Goal: Information Seeking & Learning: Learn about a topic

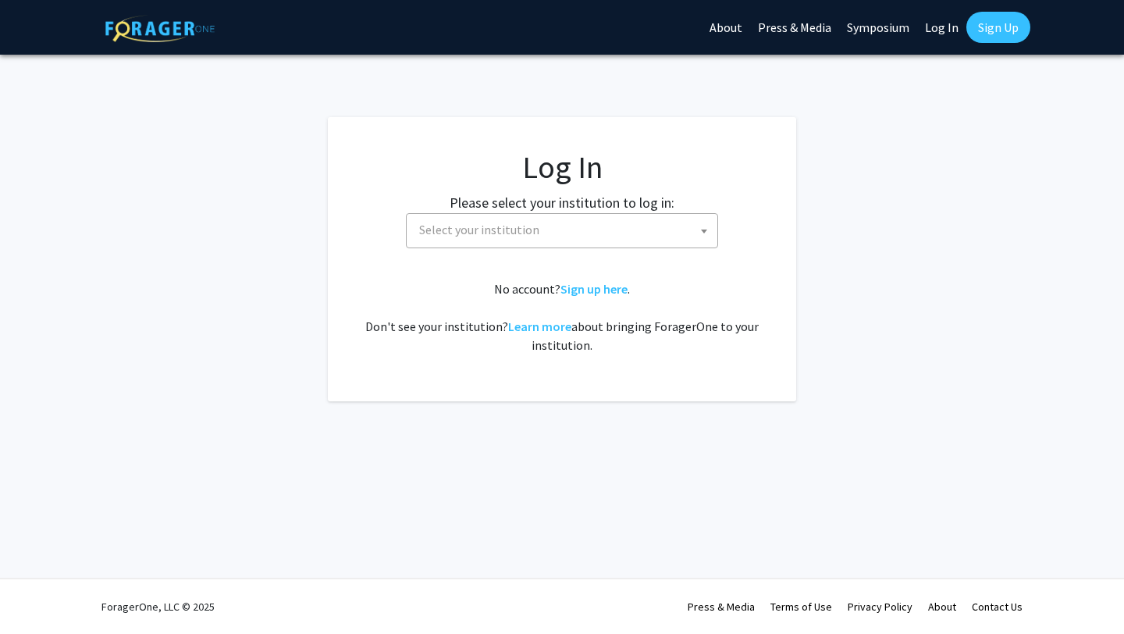
click at [631, 234] on span "Select your institution" at bounding box center [565, 230] width 304 height 32
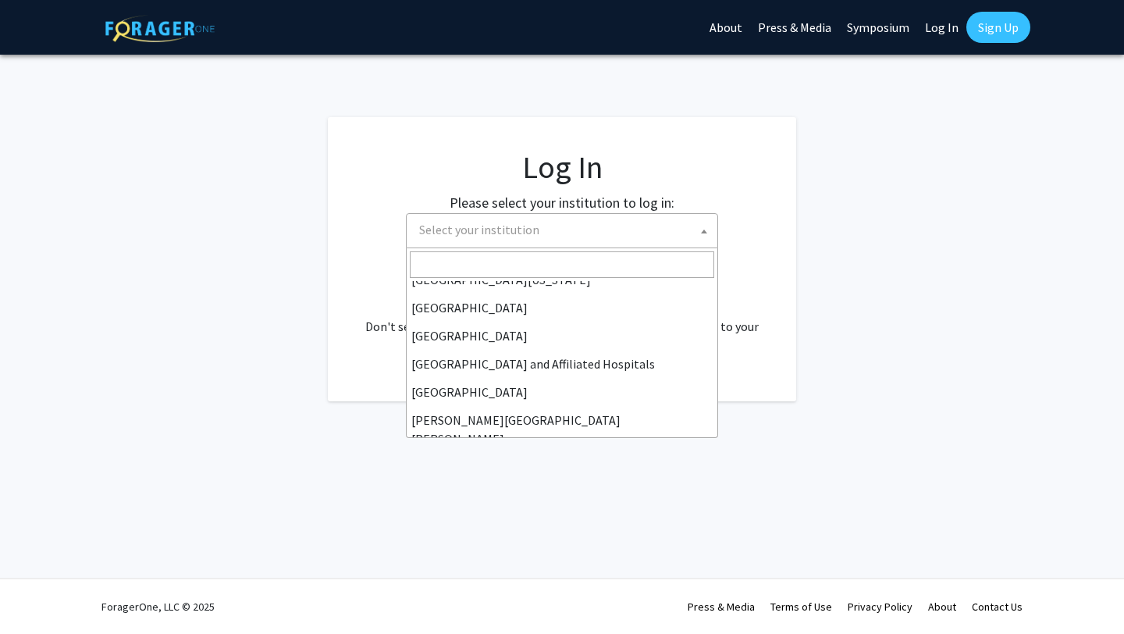
scroll to position [186, 0]
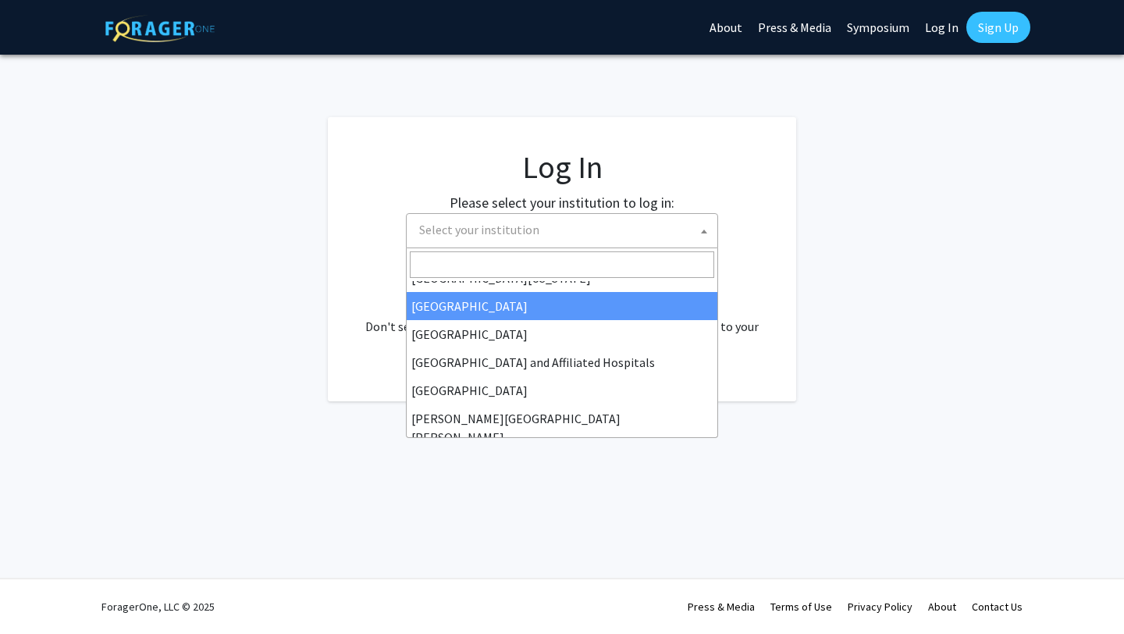
select select "12"
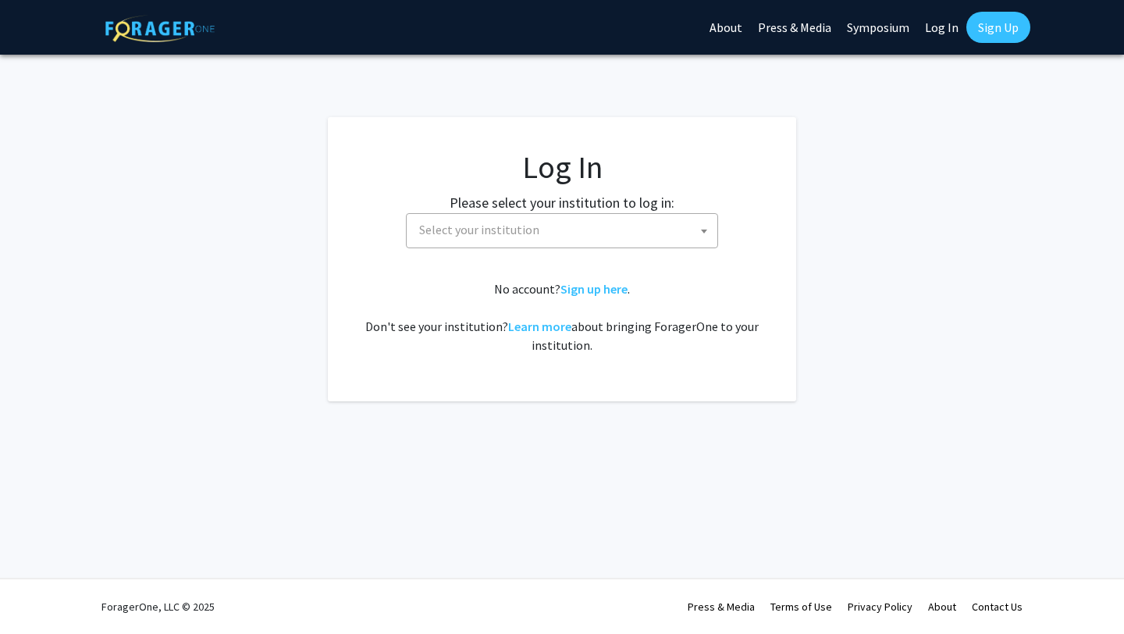
click at [571, 231] on span "Select your institution" at bounding box center [565, 230] width 304 height 32
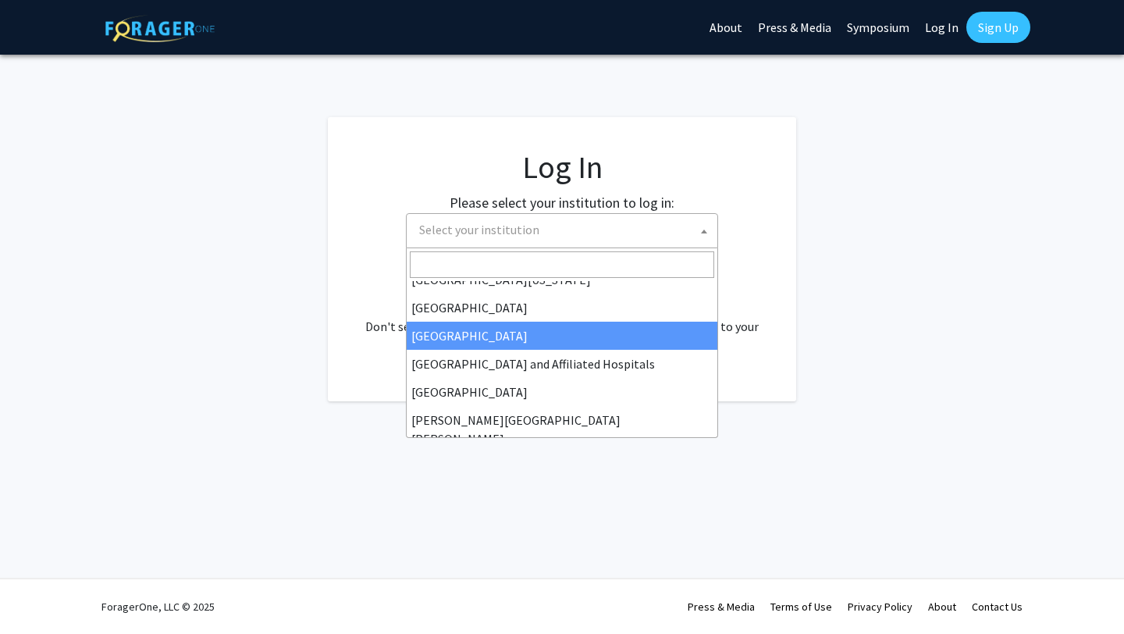
scroll to position [190, 0]
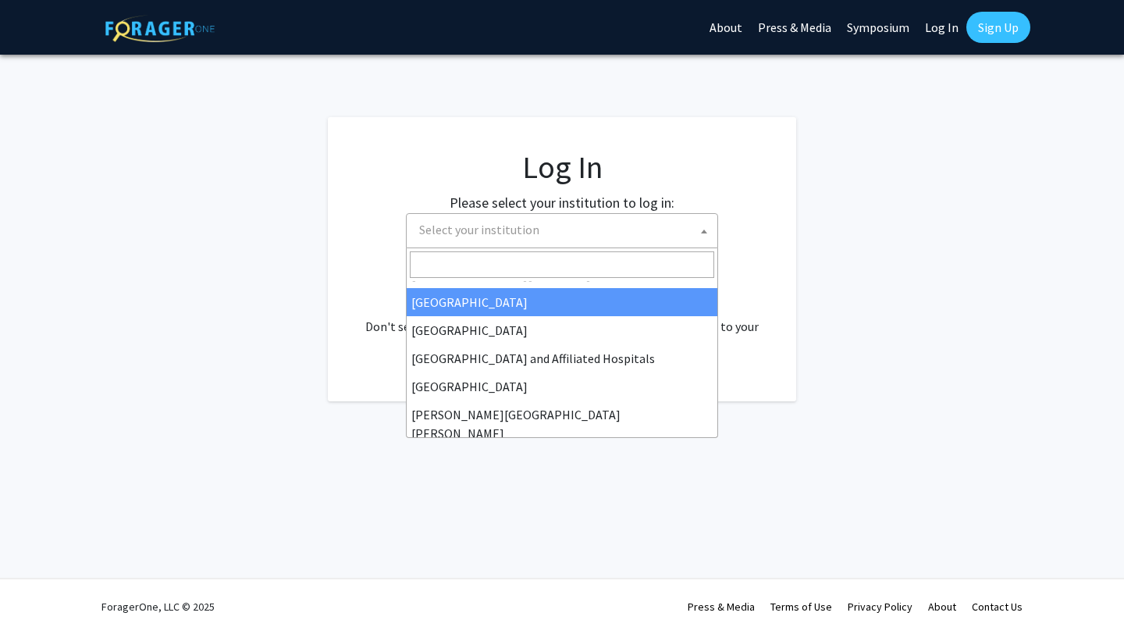
select select "12"
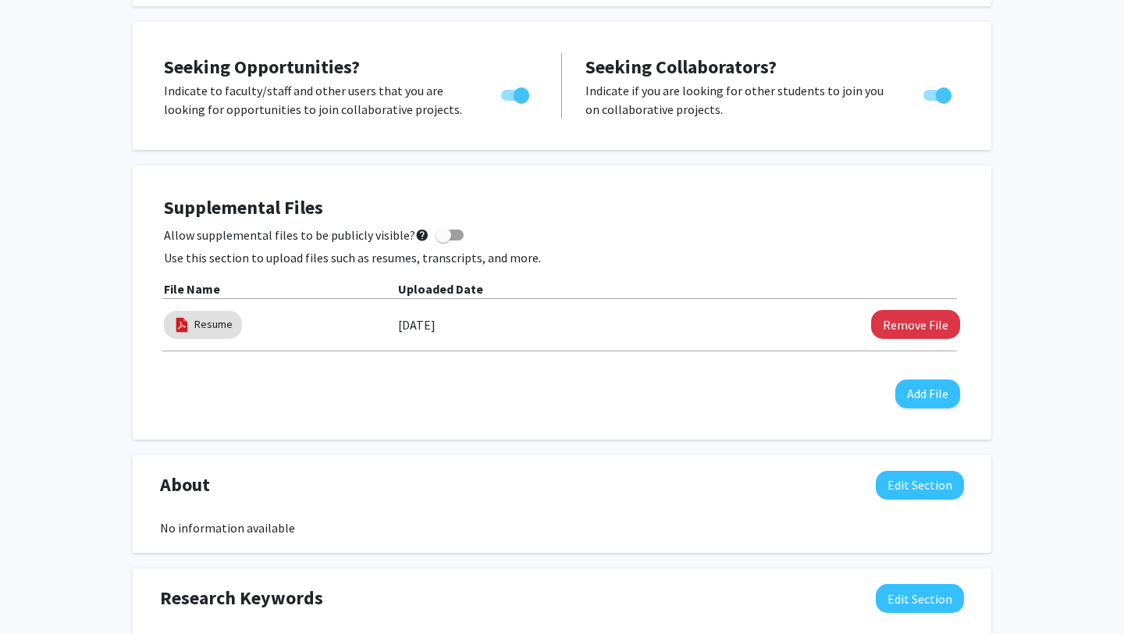
scroll to position [277, 0]
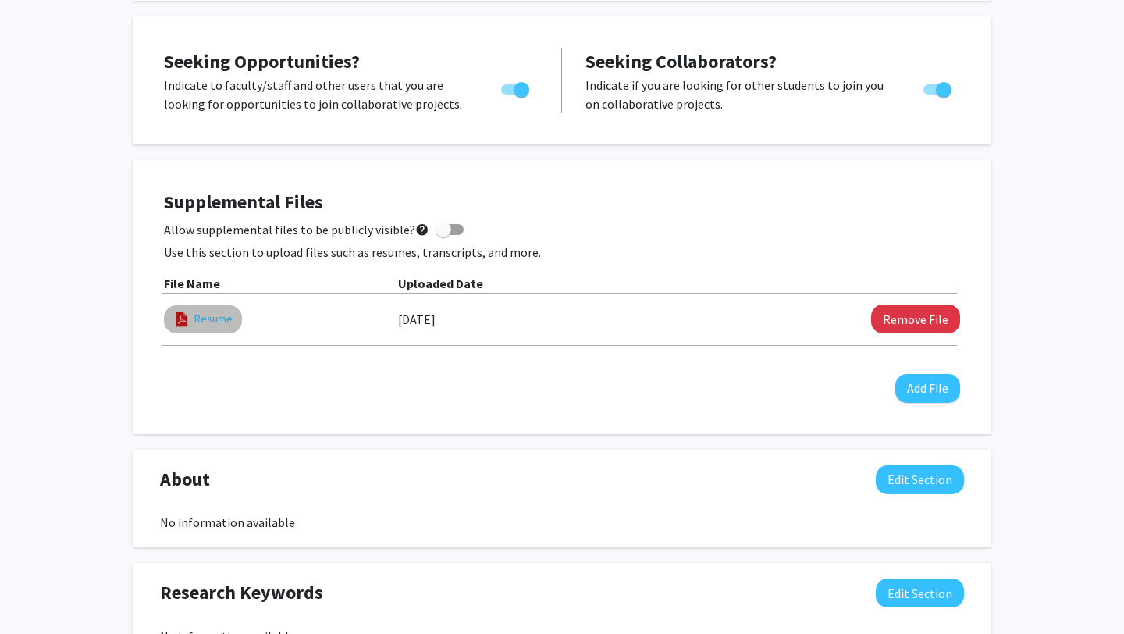
click at [219, 321] on link "Resume" at bounding box center [213, 319] width 38 height 16
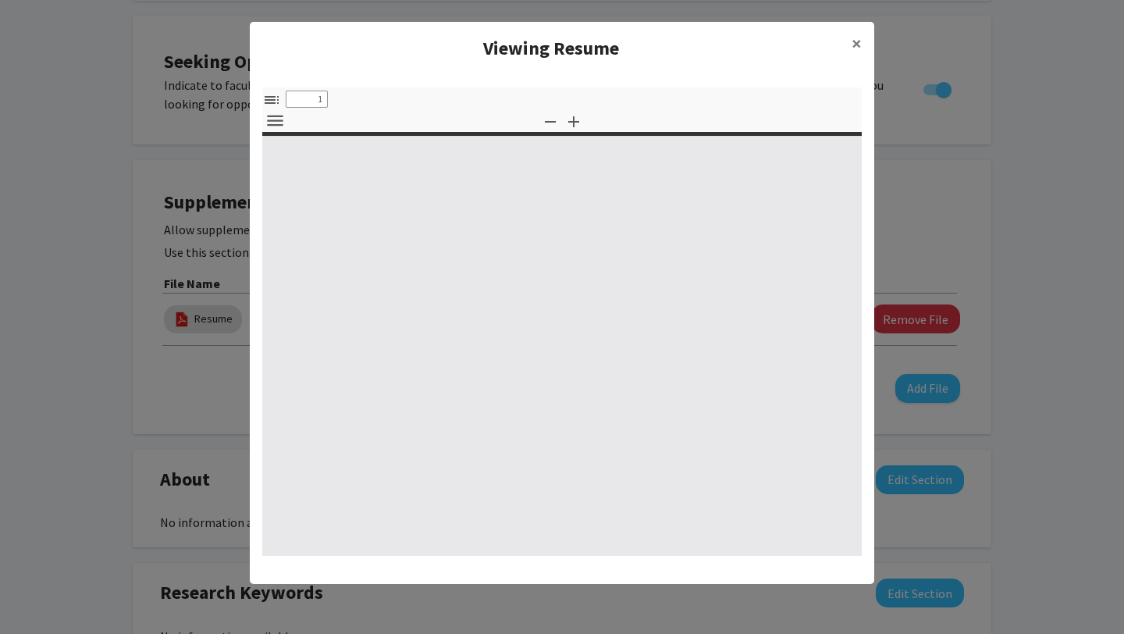
type input "0"
select select "custom"
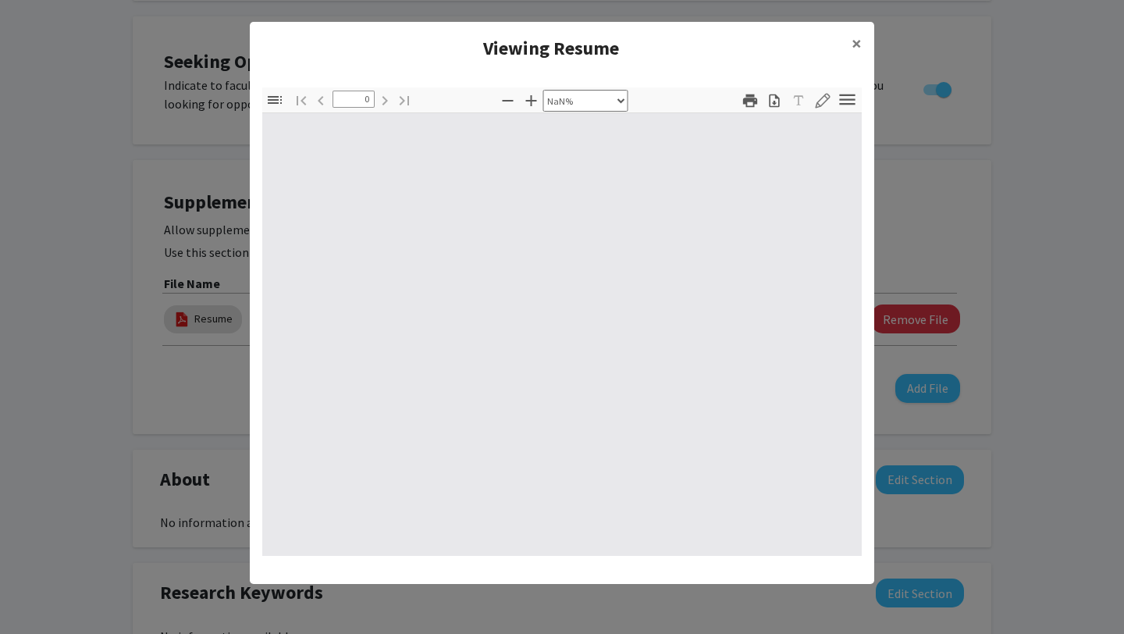
type input "1"
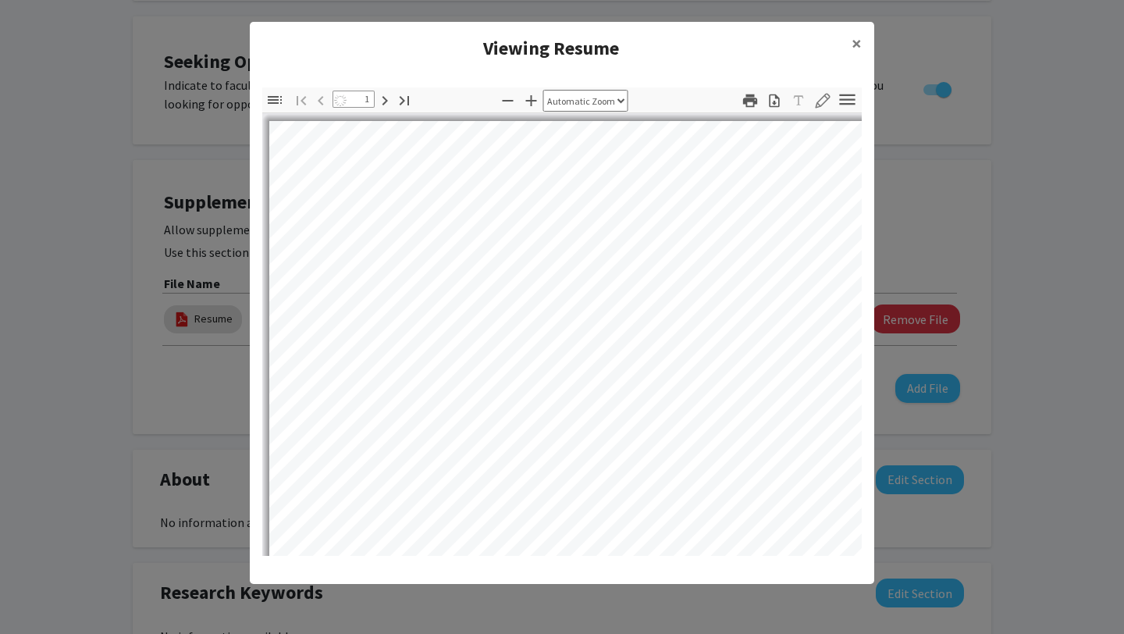
select select "auto"
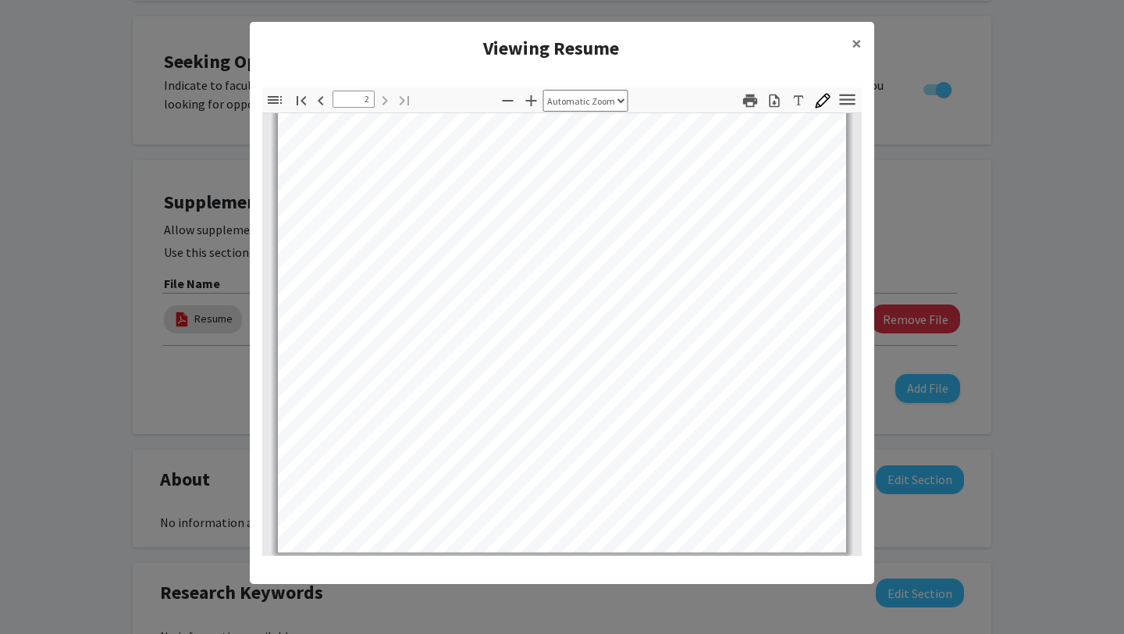
scroll to position [1052, 0]
type input "1"
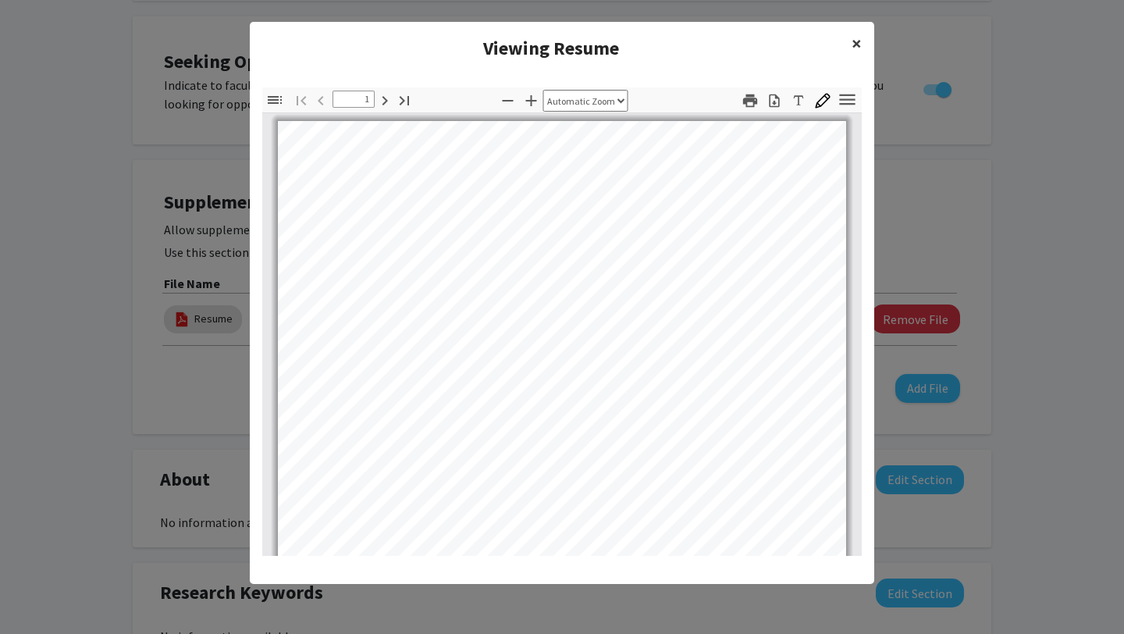
click at [858, 40] on span "×" at bounding box center [857, 43] width 10 height 24
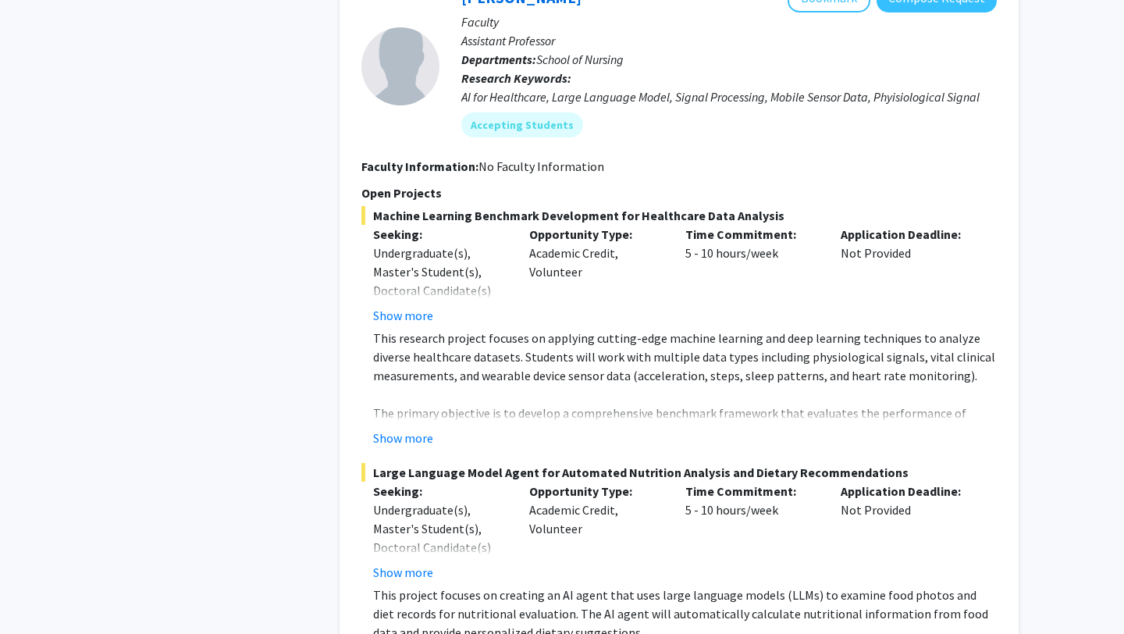
scroll to position [2865, 0]
click at [425, 429] on button "Show more" at bounding box center [403, 438] width 60 height 19
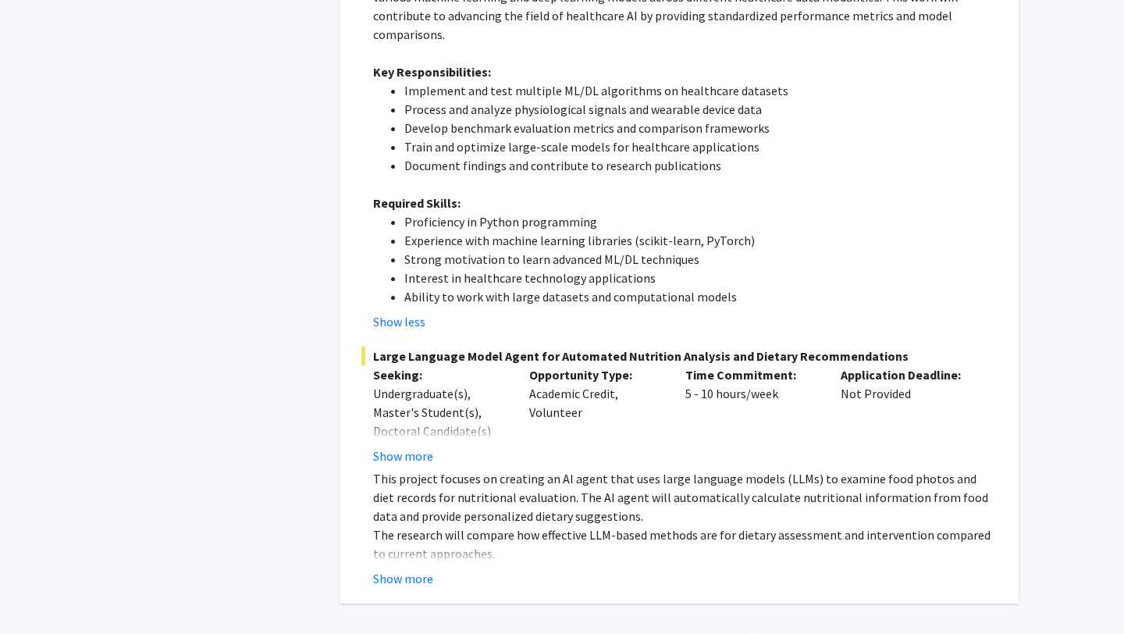
scroll to position [3314, 0]
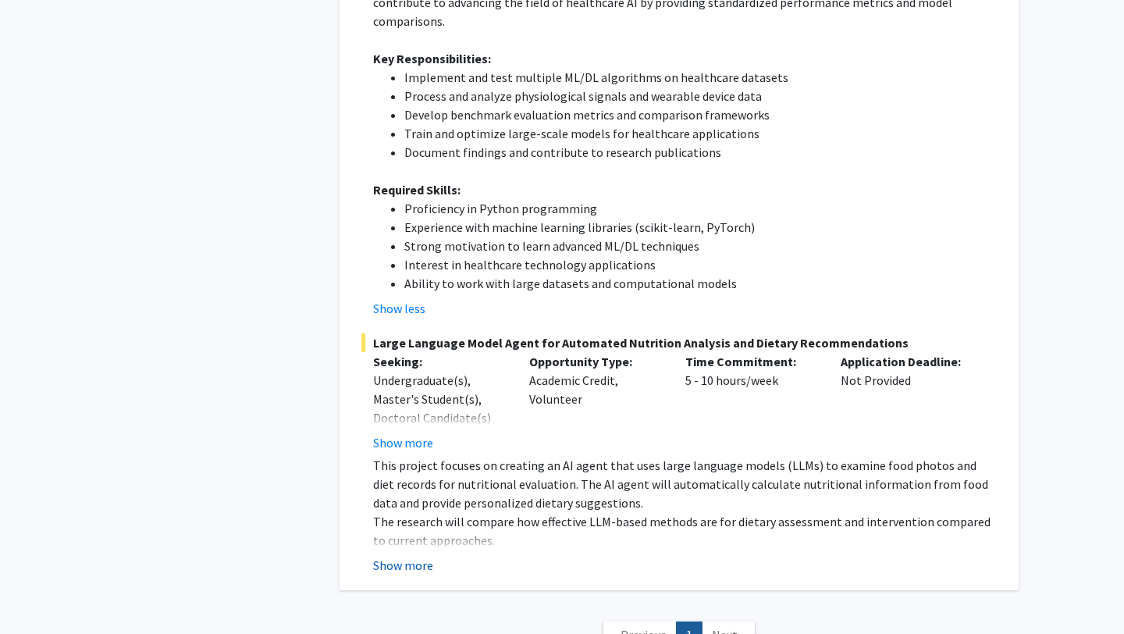
click at [408, 556] on button "Show more" at bounding box center [403, 565] width 60 height 19
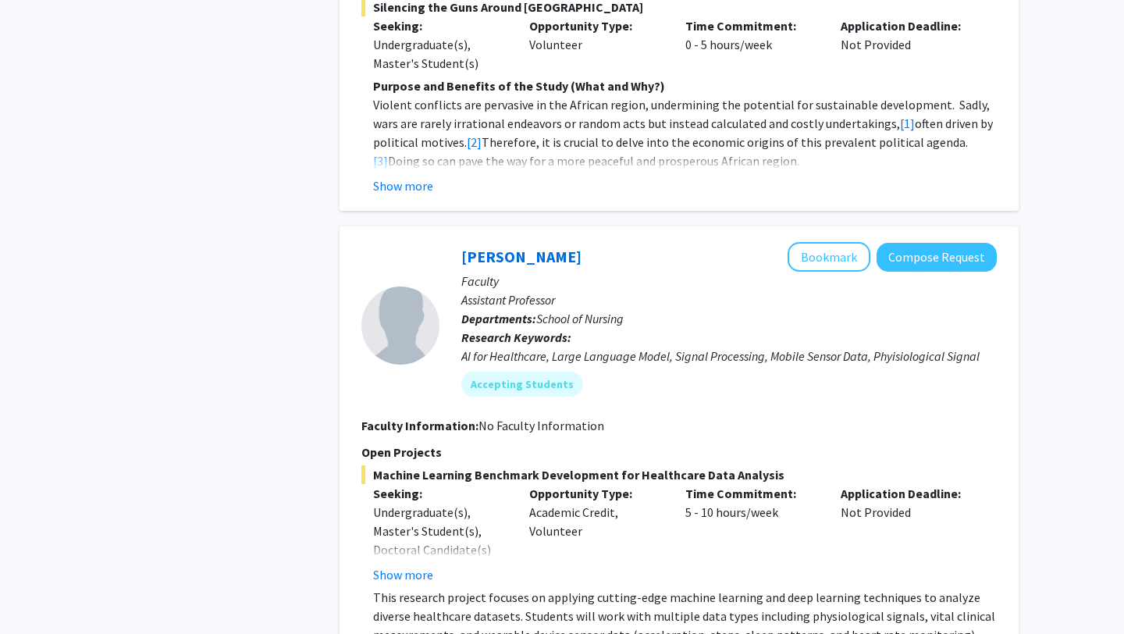
scroll to position [2605, 0]
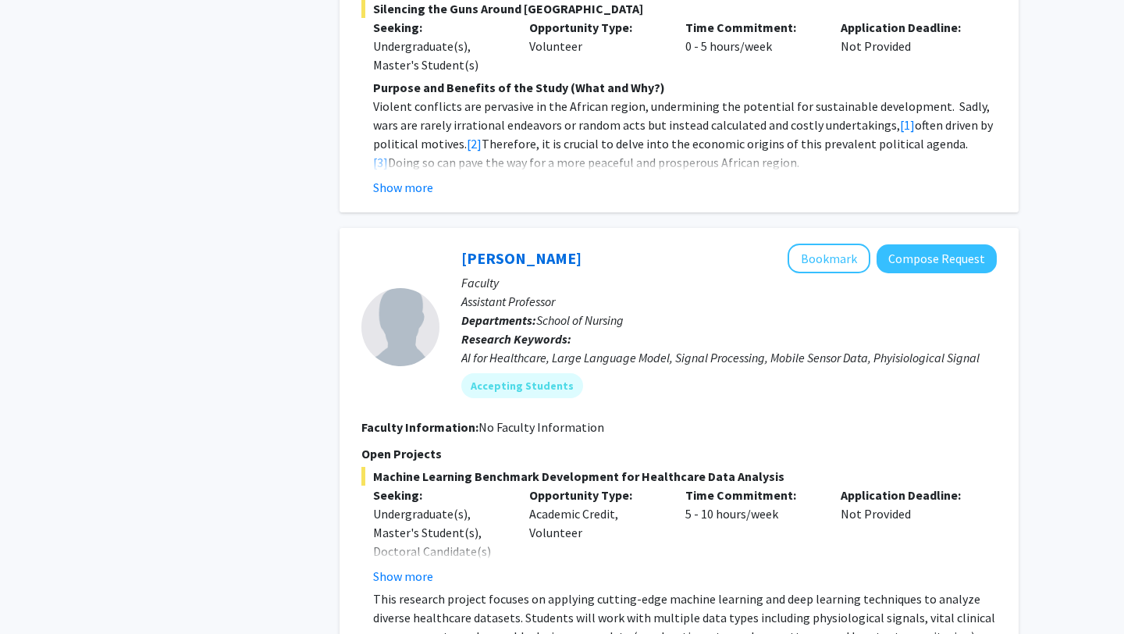
click at [832, 311] on p "Departments: School of Nursing" at bounding box center [729, 320] width 536 height 19
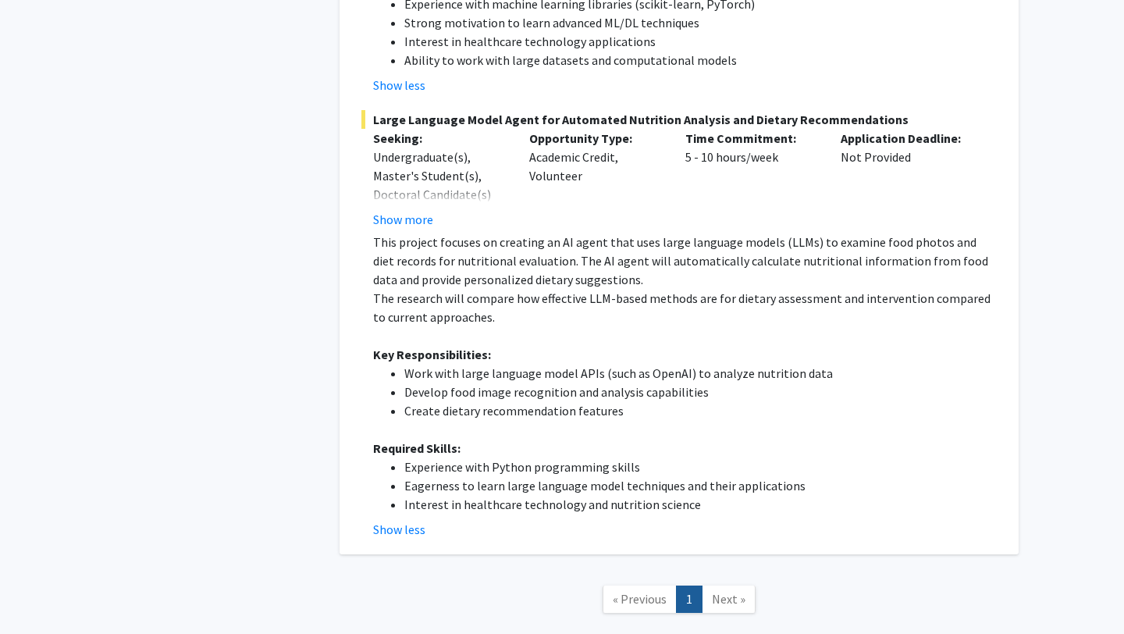
scroll to position [3555, 0]
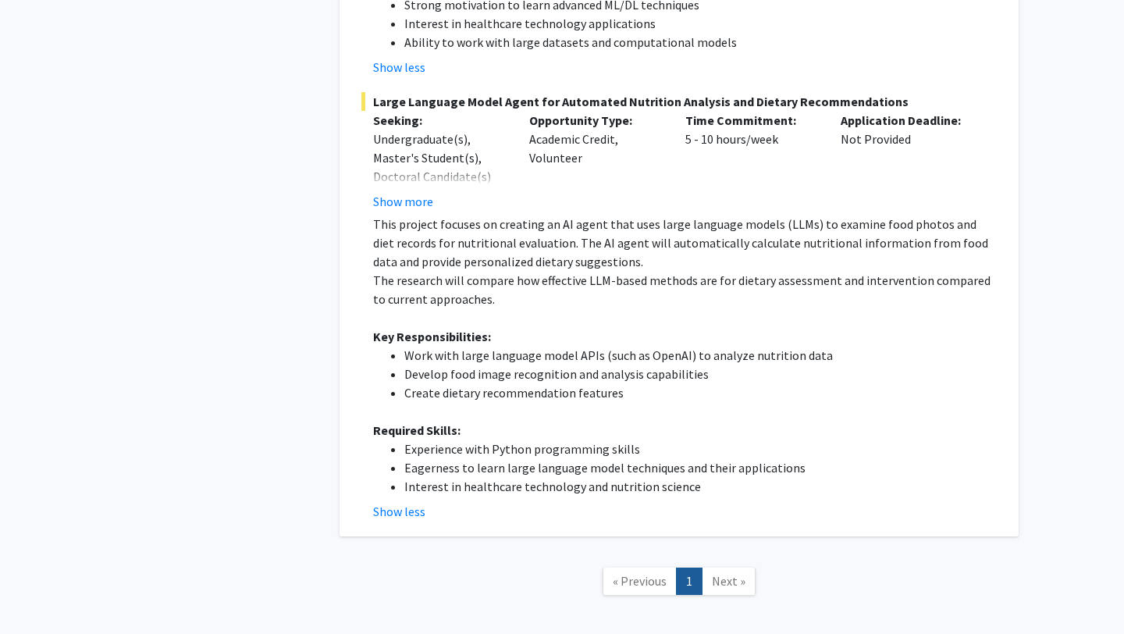
click at [730, 573] on span "Next »" at bounding box center [729, 581] width 34 height 16
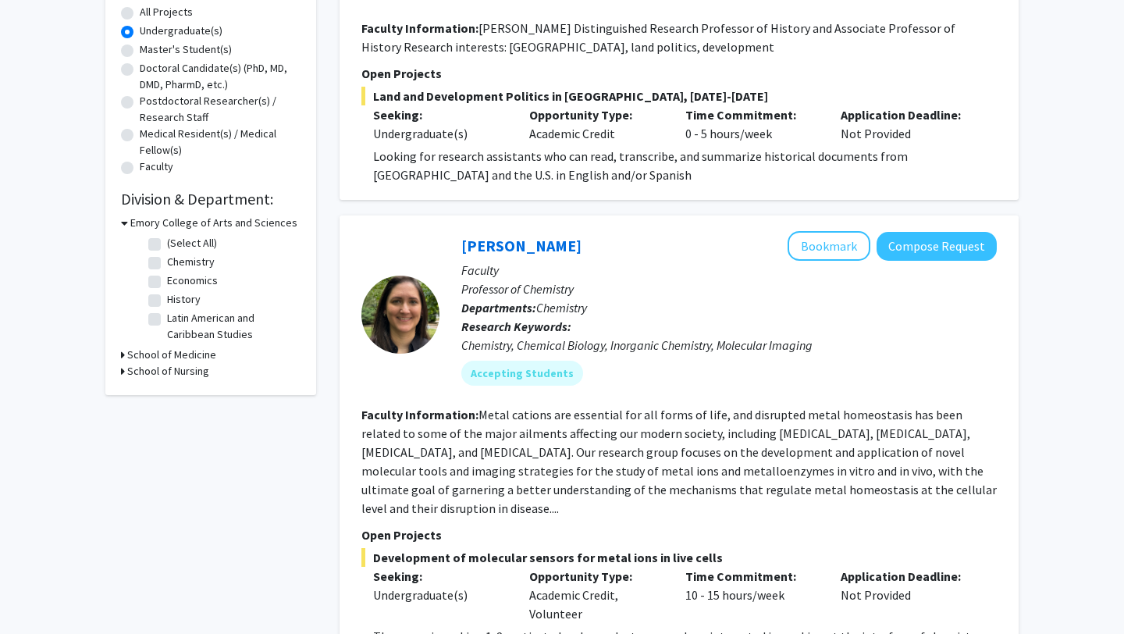
scroll to position [293, 0]
